Goal: Navigation & Orientation: Find specific page/section

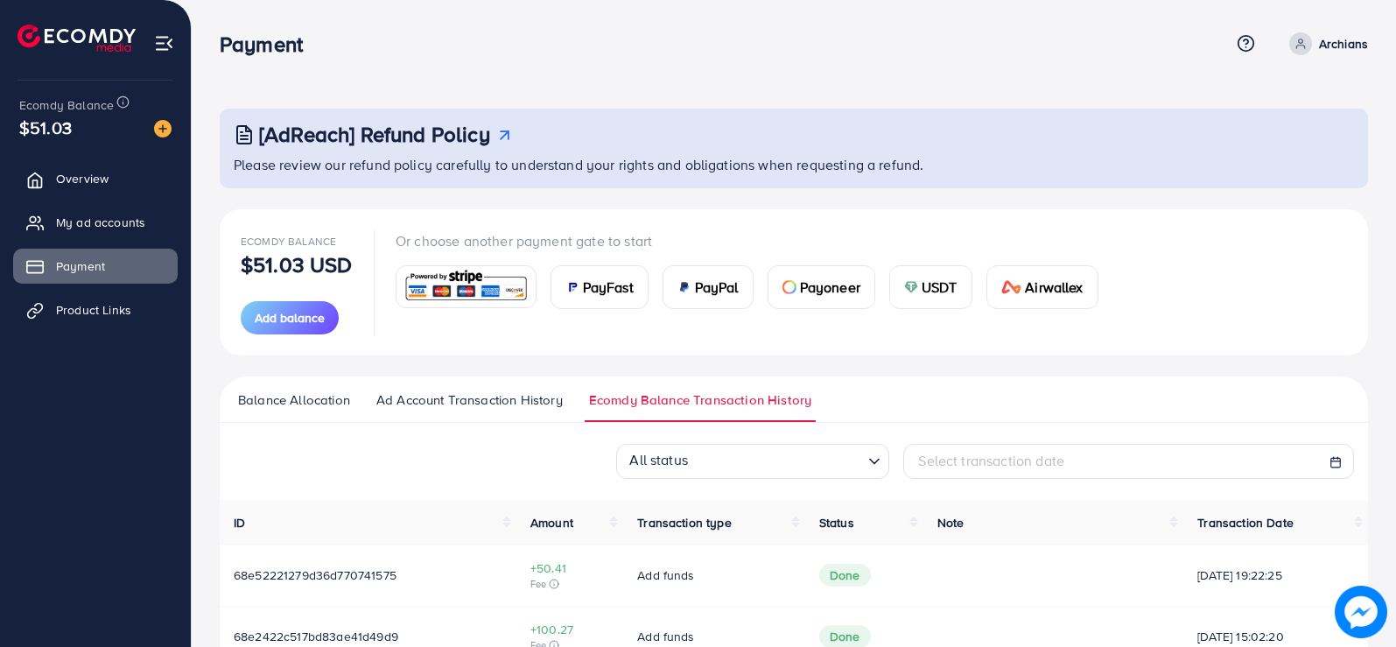
click at [1336, 39] on p "Archians" at bounding box center [1343, 43] width 49 height 21
click at [1273, 144] on span "Log out" at bounding box center [1262, 143] width 47 height 21
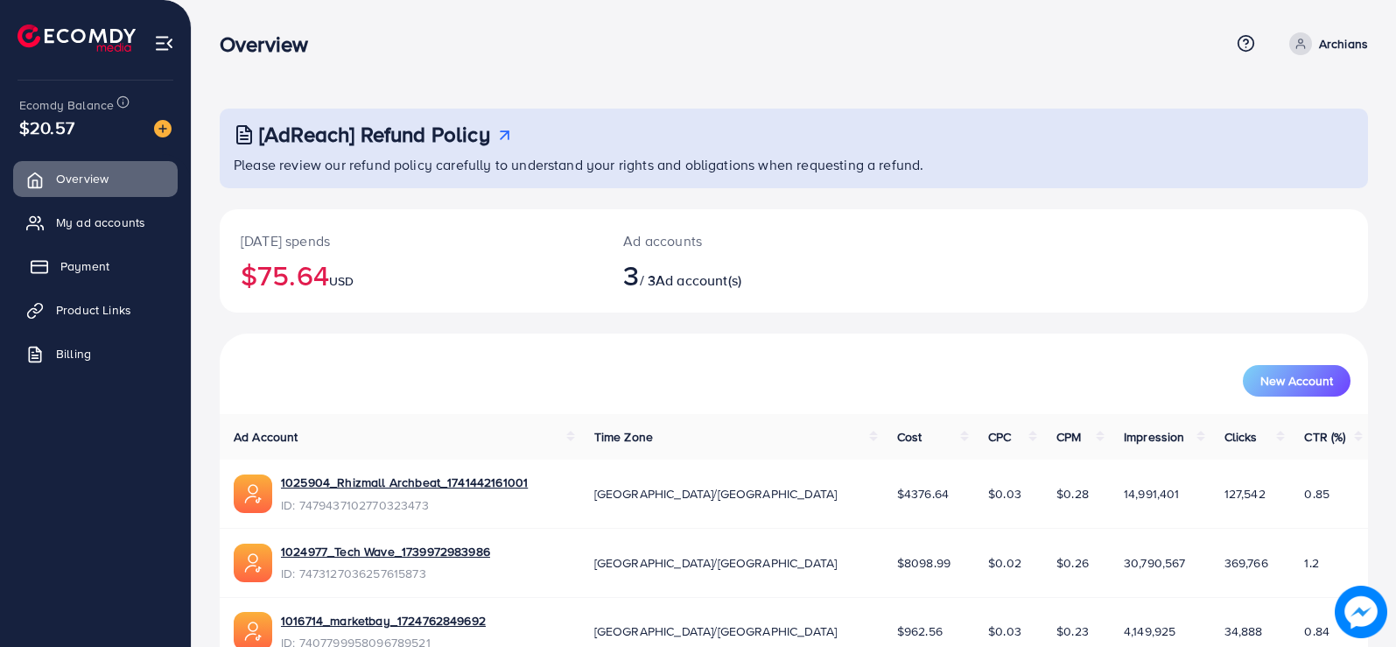
click at [67, 263] on span "Payment" at bounding box center [84, 266] width 49 height 18
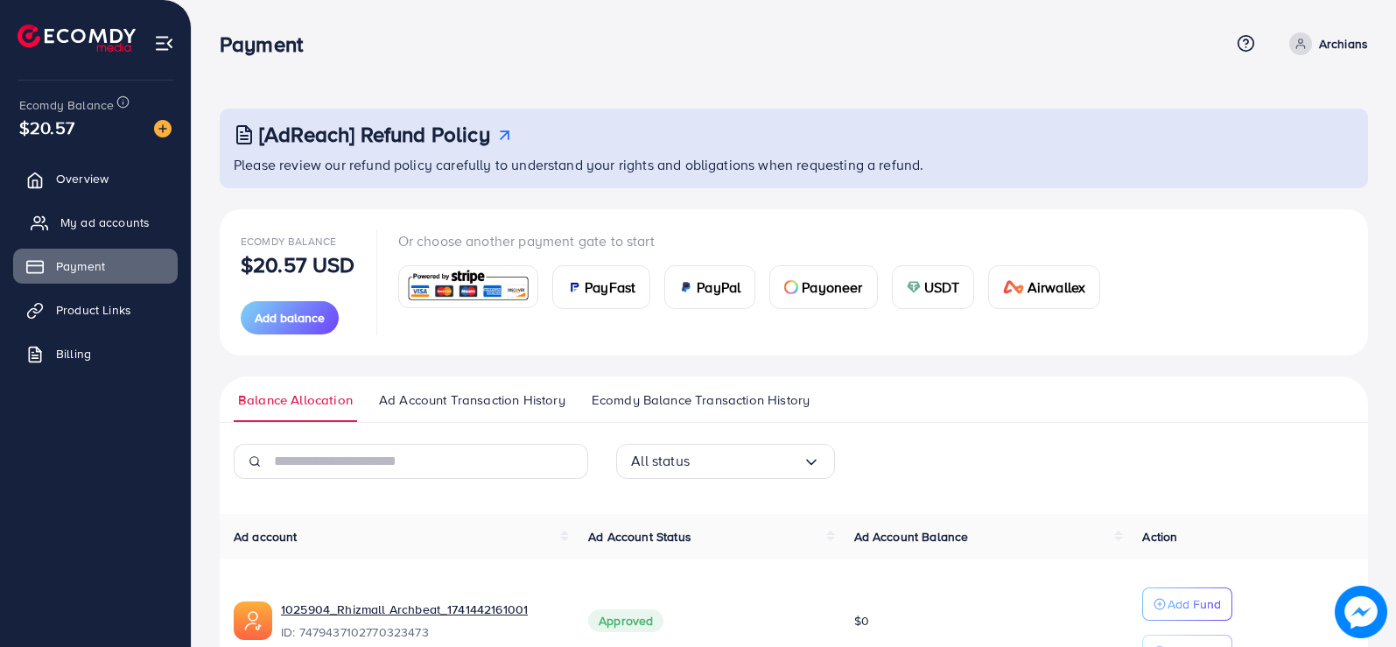
click at [80, 222] on span "My ad accounts" at bounding box center [104, 223] width 89 height 18
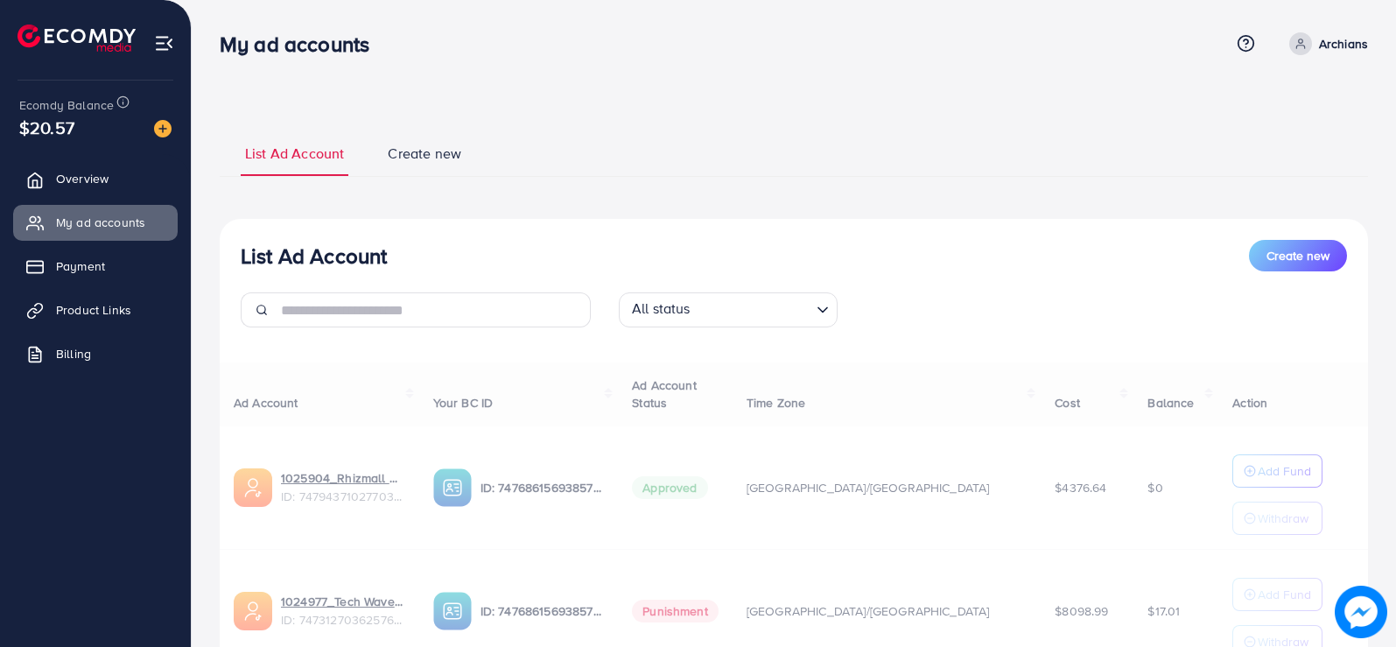
scroll to position [276, 0]
